Goal: Transaction & Acquisition: Purchase product/service

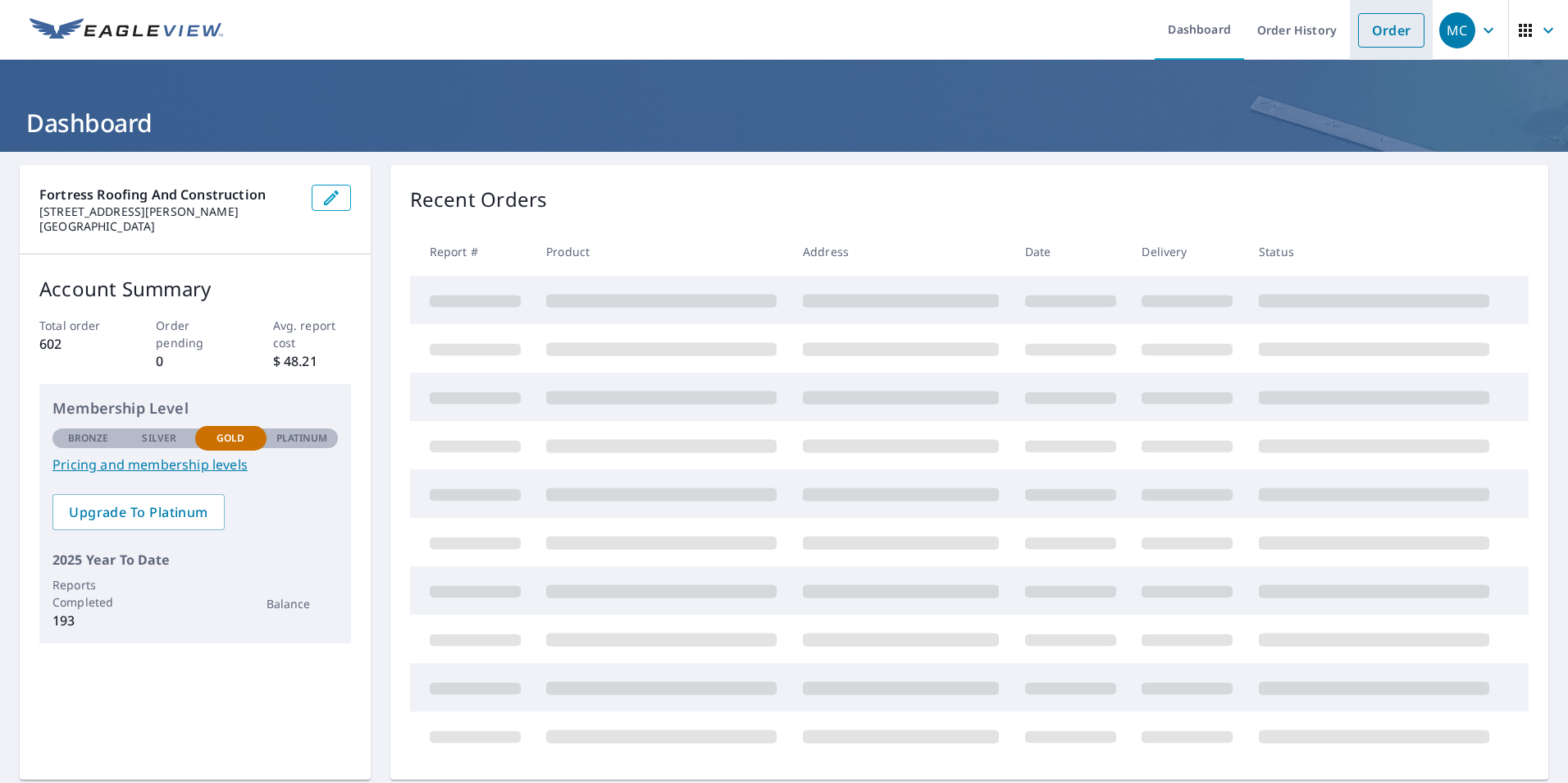
click at [1388, 42] on link "Order" at bounding box center [1391, 29] width 67 height 34
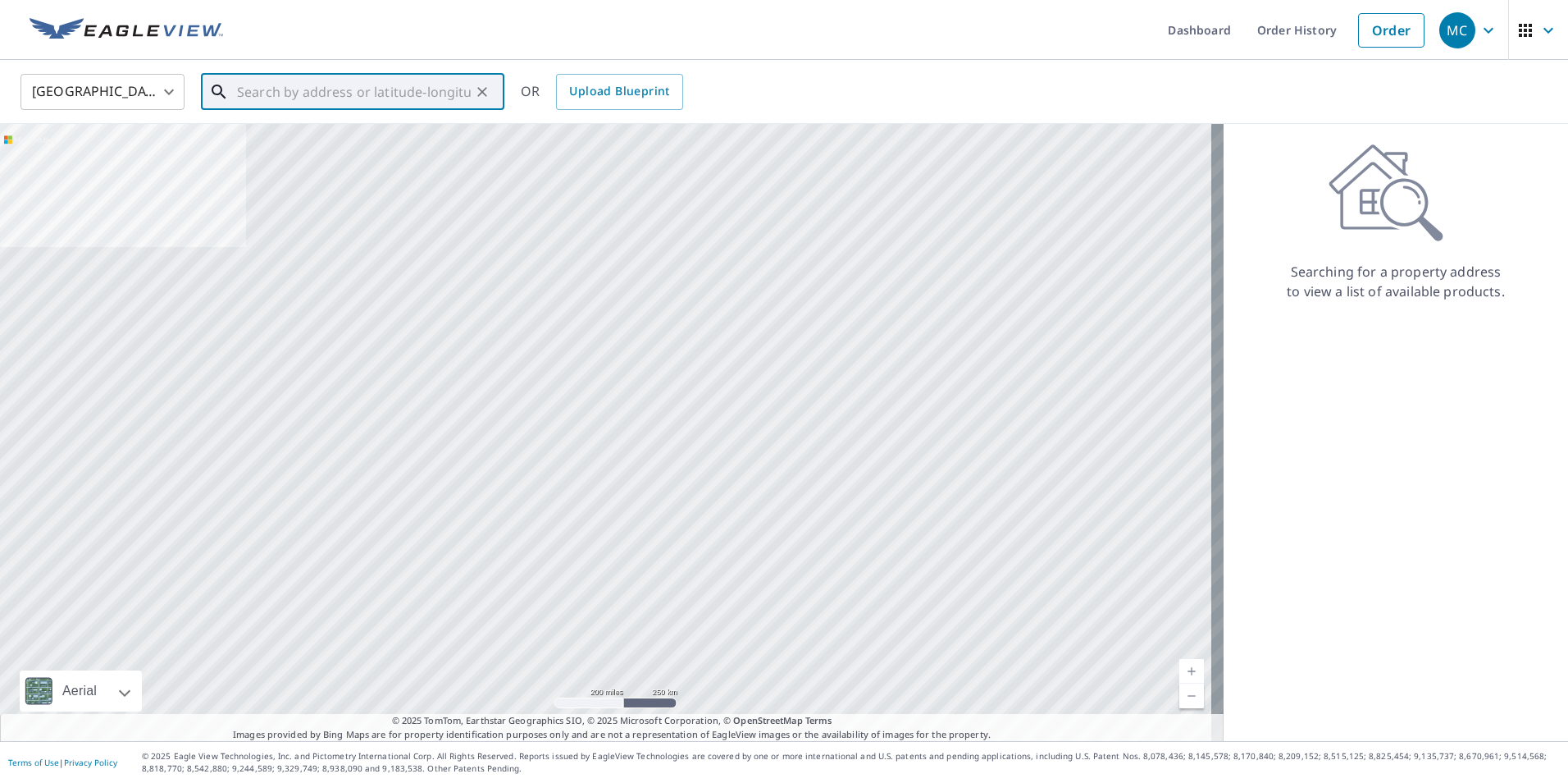
click at [282, 97] on input "text" at bounding box center [353, 91] width 234 height 46
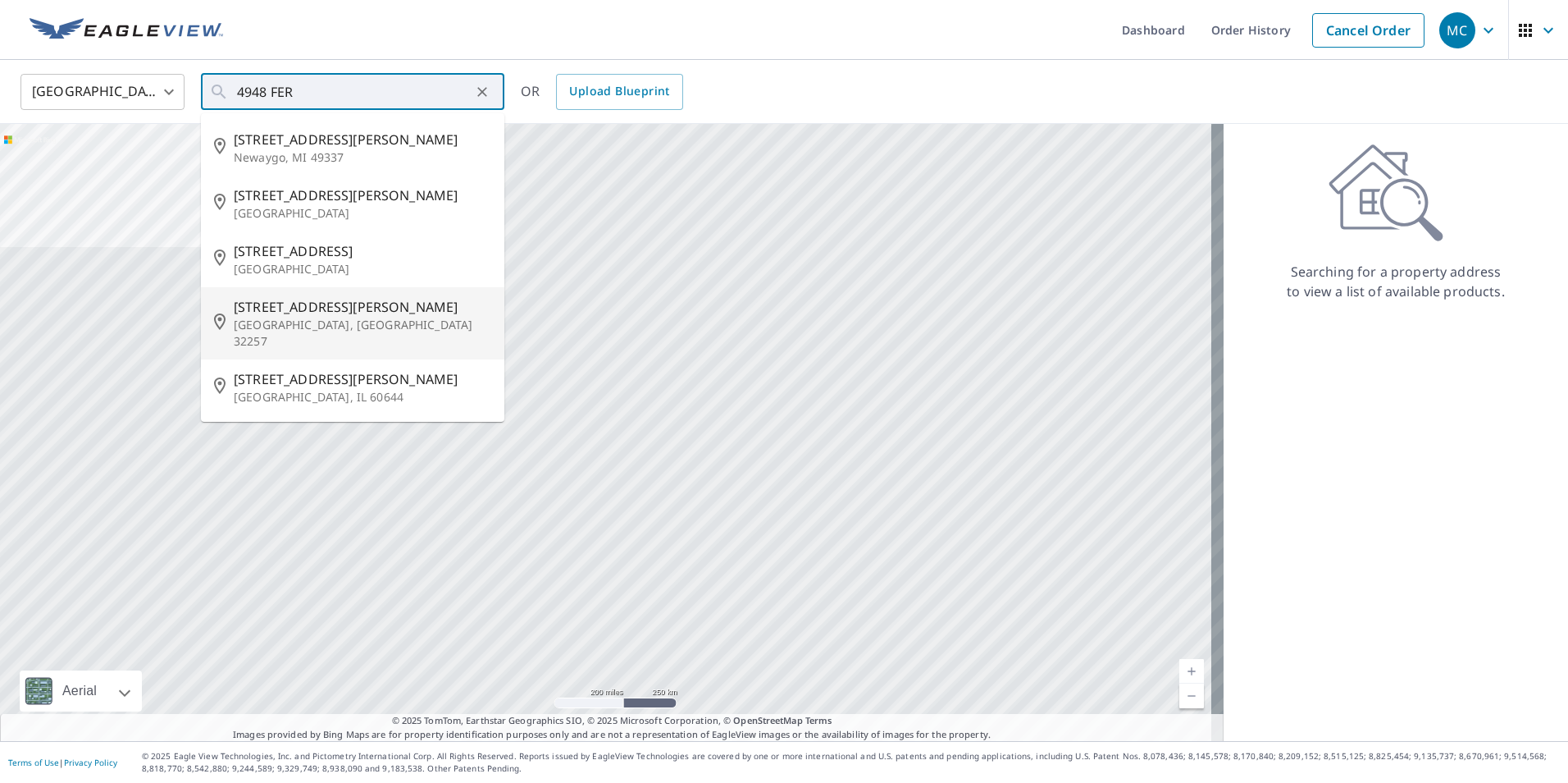
type input "[STREET_ADDRESS][PERSON_NAME]"
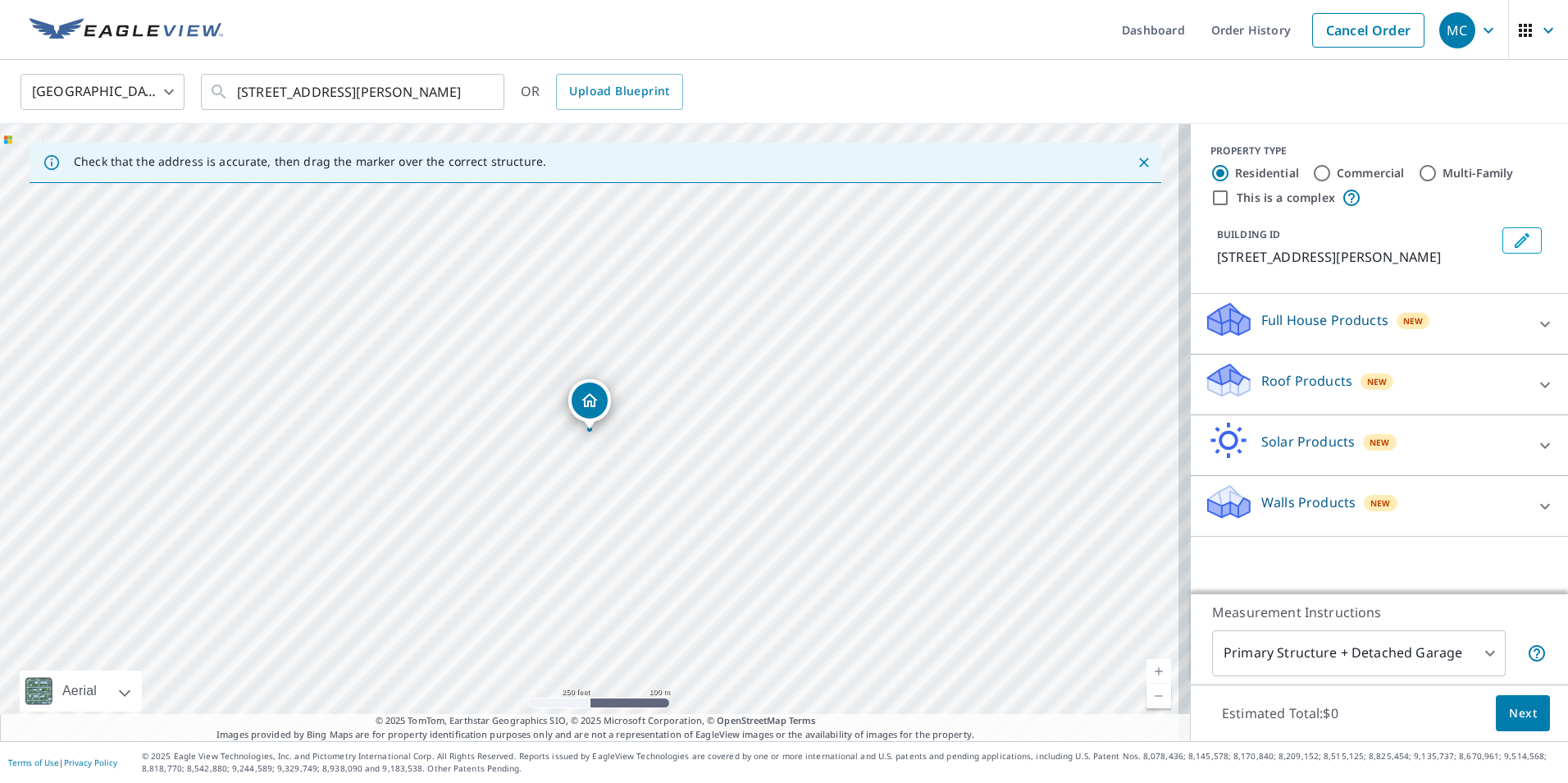
click at [1291, 366] on div "Roof Products New" at bounding box center [1364, 385] width 321 height 47
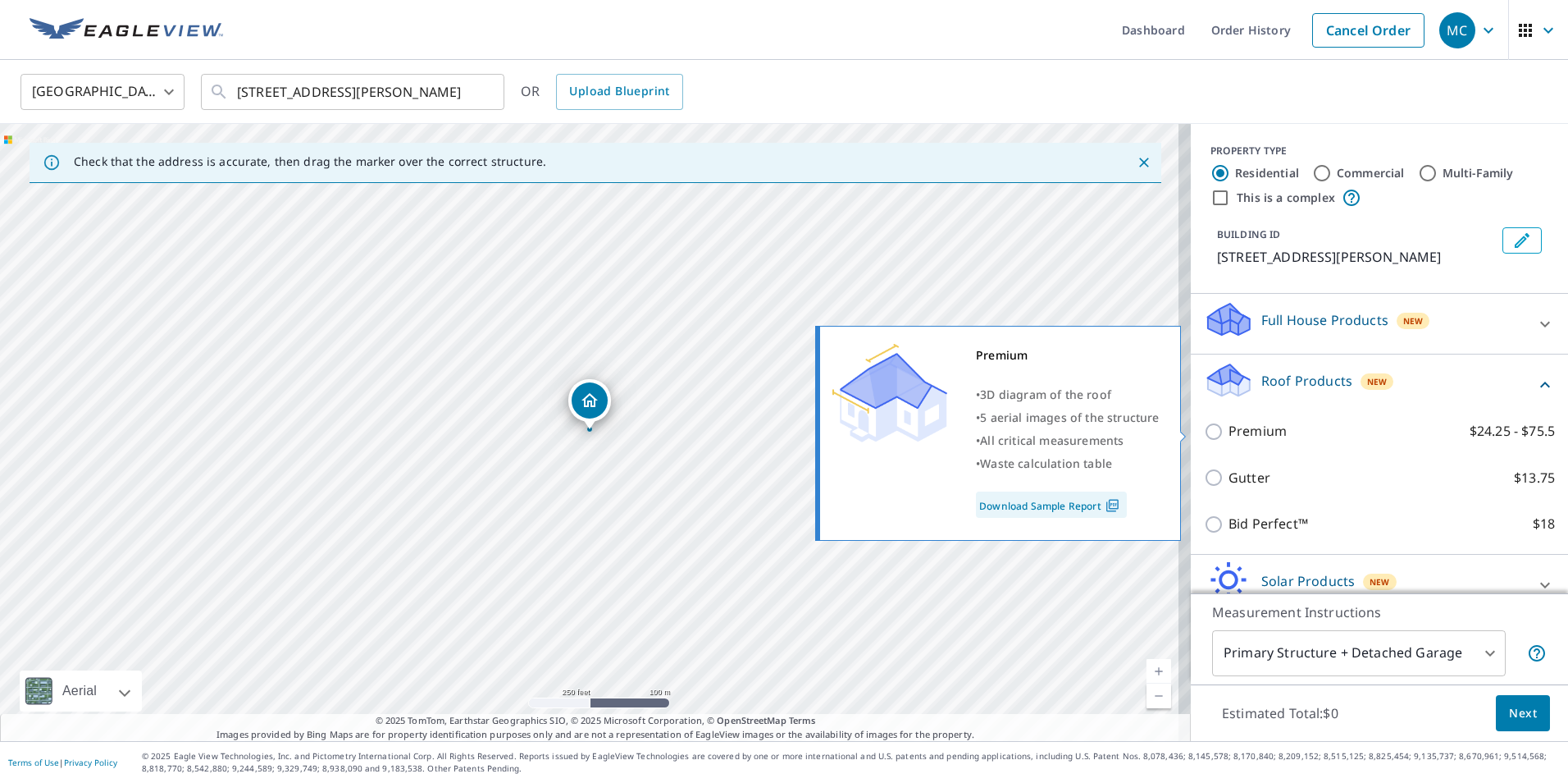
click at [1262, 429] on p "Premium" at bounding box center [1257, 431] width 58 height 21
click at [1228, 429] on input "Premium $24.25 - $75.5" at bounding box center [1216, 431] width 25 height 20
checkbox input "true"
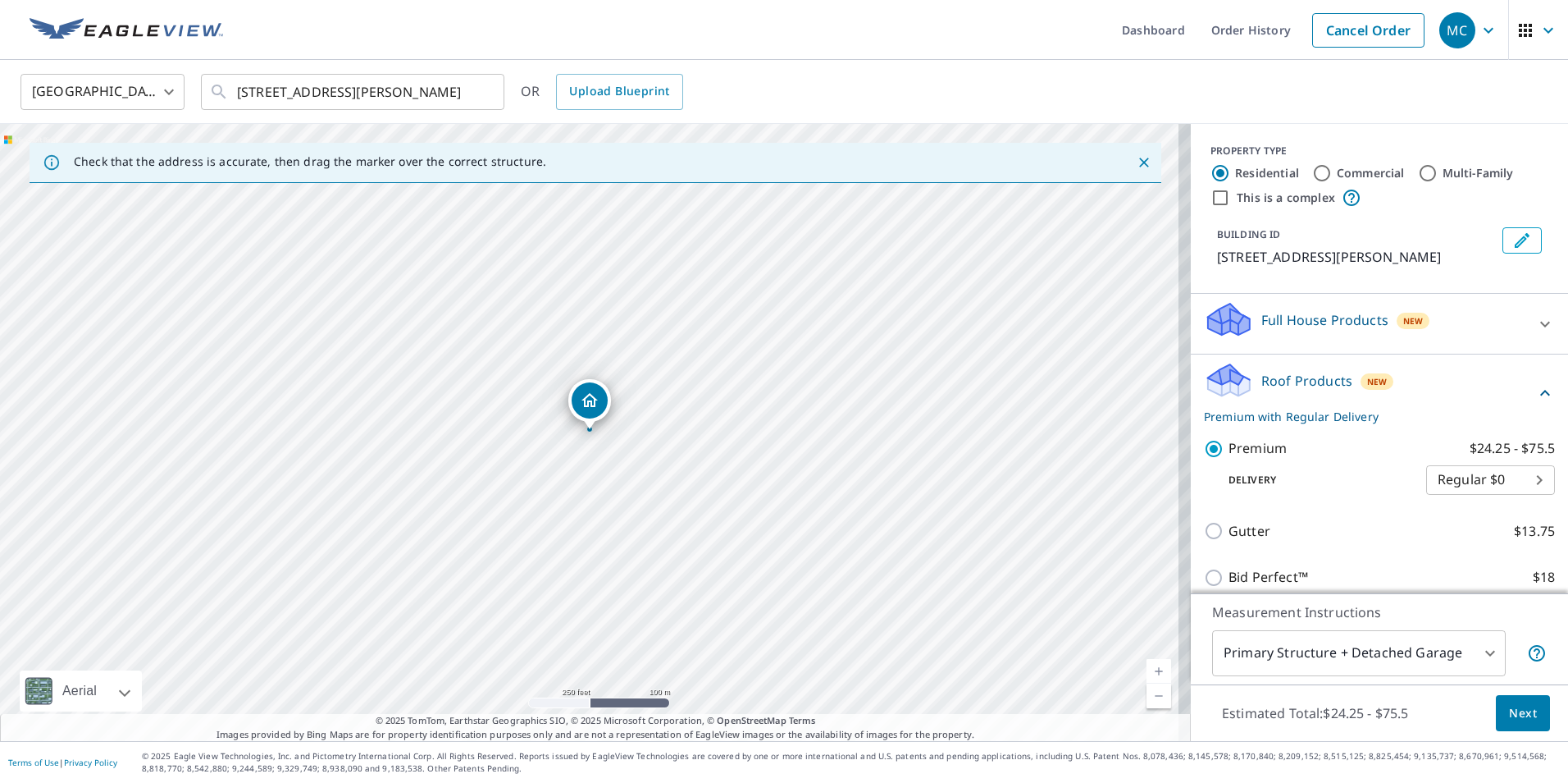
click at [1254, 655] on body "MC MC Dashboard Order History Cancel Order MC [GEOGRAPHIC_DATA] [GEOGRAPHIC_DAT…" at bounding box center [784, 391] width 1568 height 783
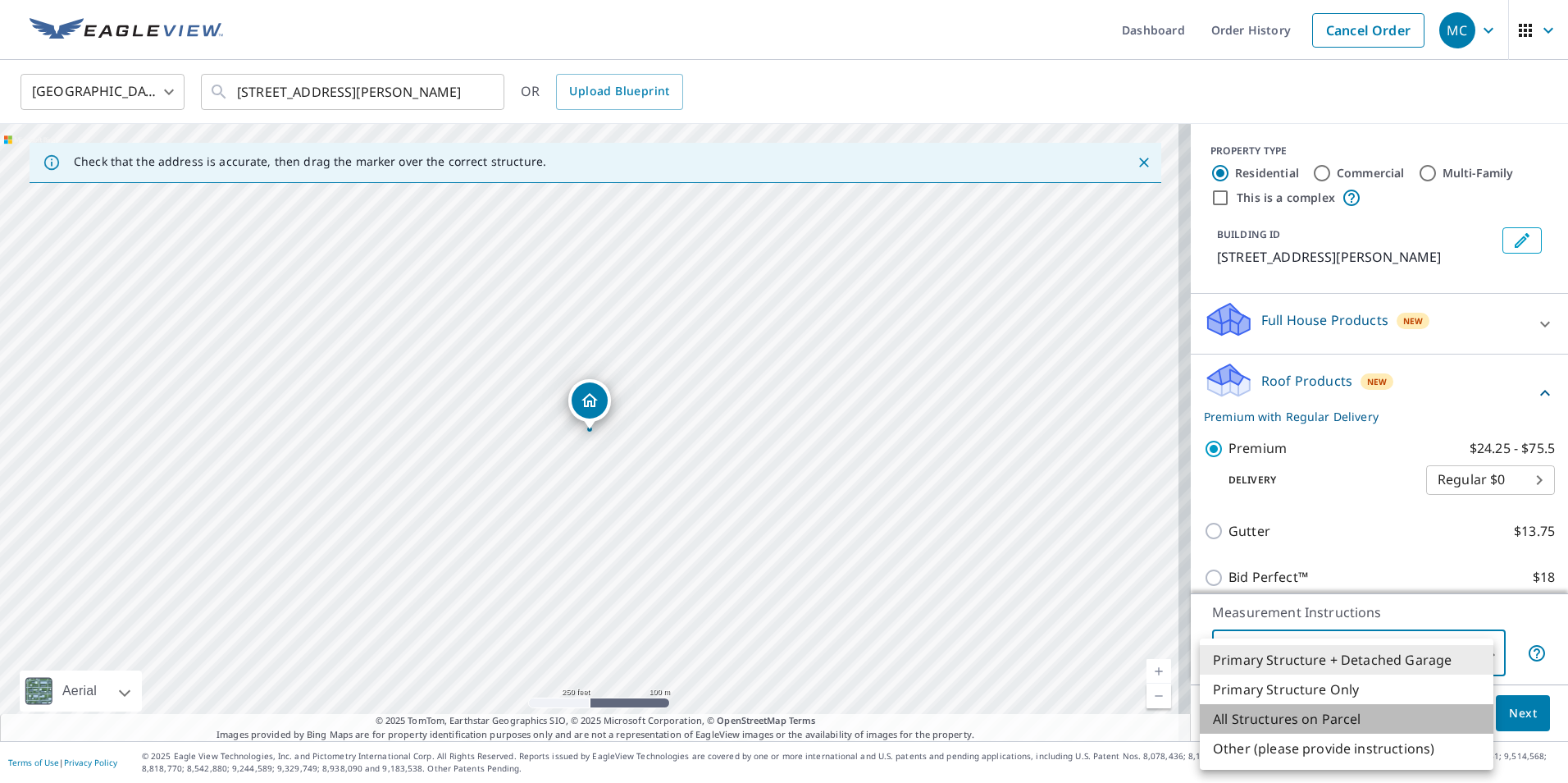
click at [1254, 720] on li "All Structures on Parcel" at bounding box center [1346, 719] width 294 height 29
type input "3"
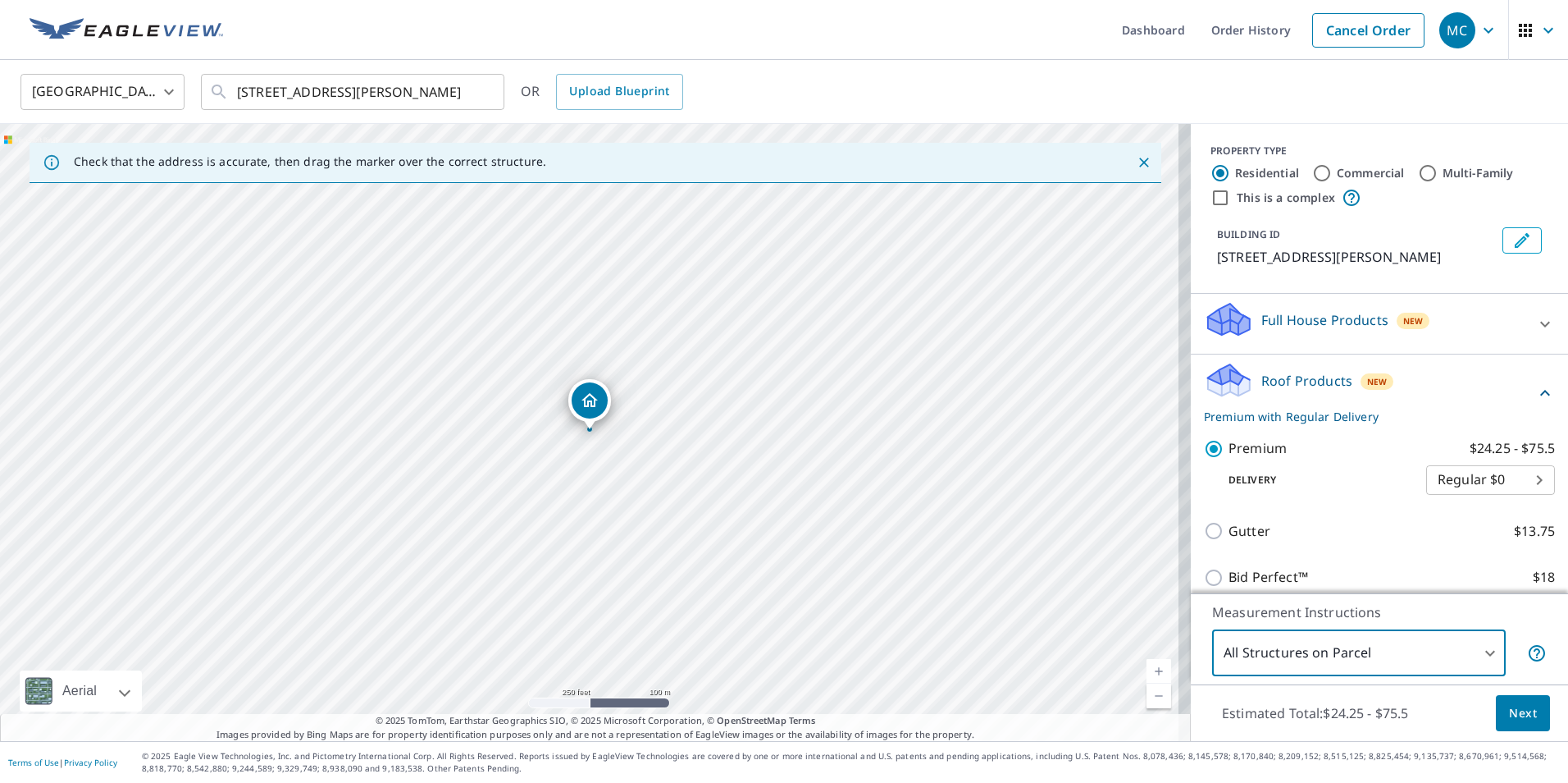
click at [1496, 720] on button "Next" at bounding box center [1523, 714] width 54 height 37
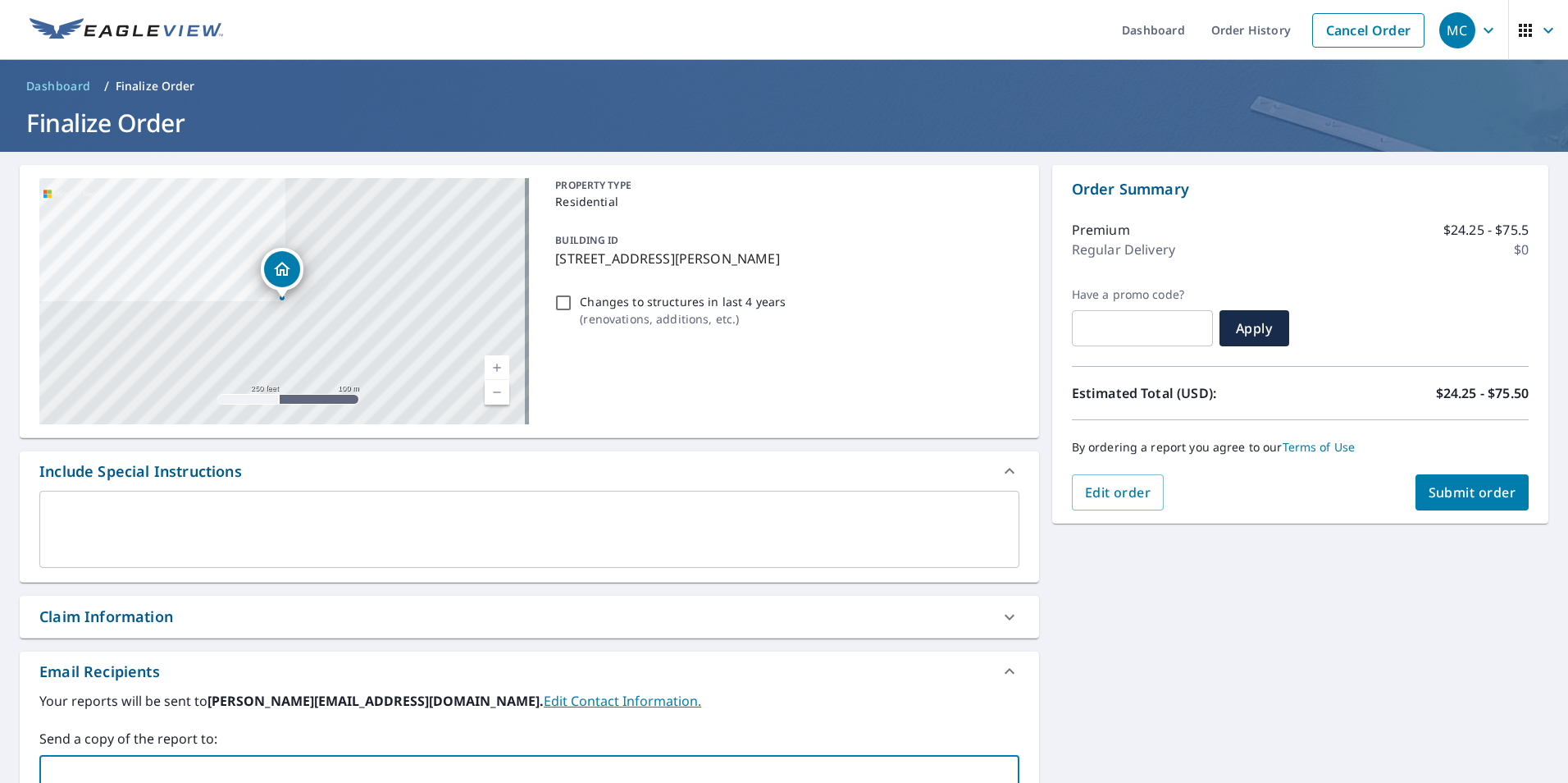
click at [205, 769] on input "text" at bounding box center [517, 778] width 941 height 31
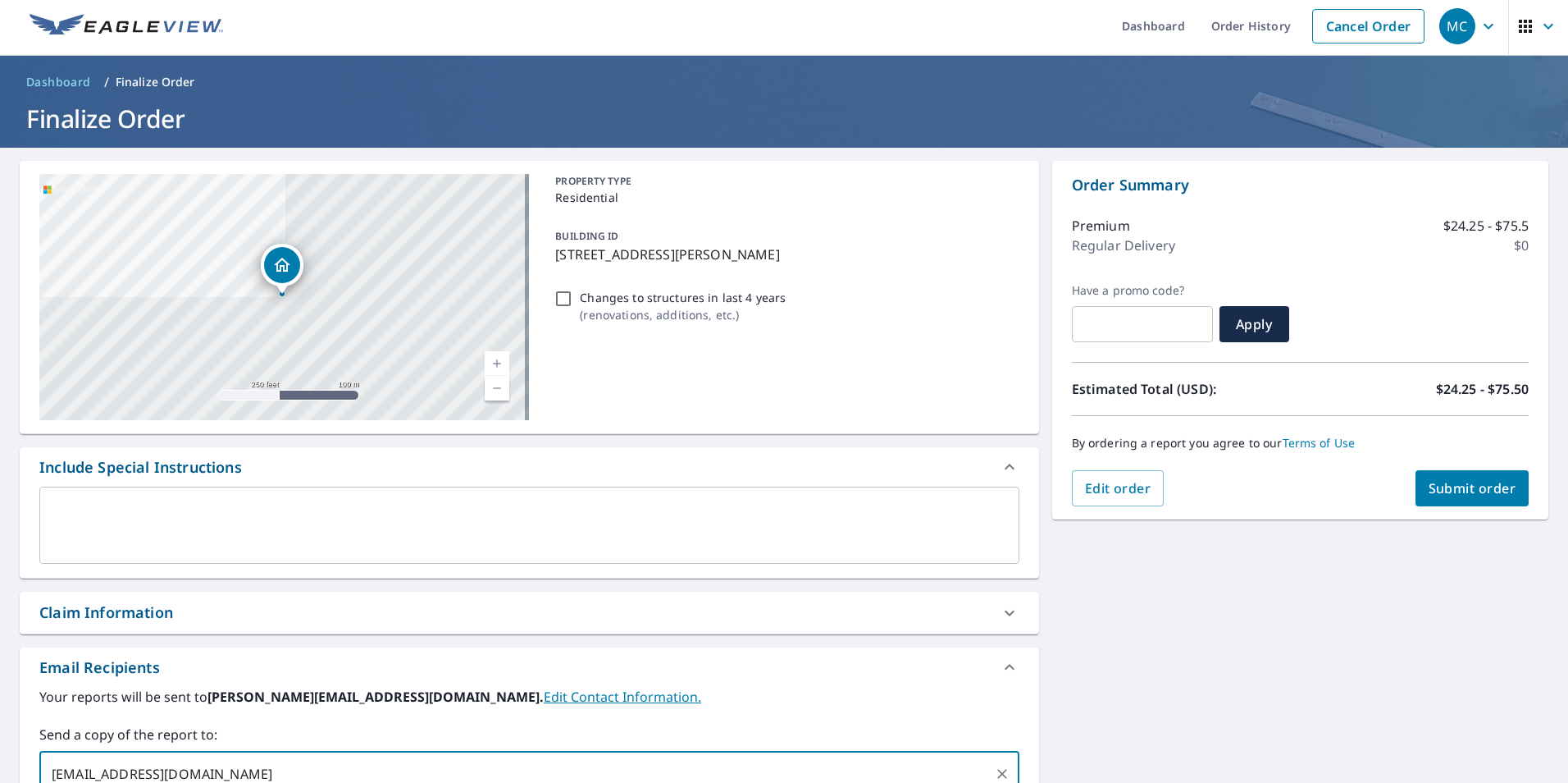
type input "[EMAIL_ADDRESS][DOMAIN_NAME]"
click at [1469, 482] on span "Submit order" at bounding box center [1472, 488] width 87 height 18
